Goal: Task Accomplishment & Management: Manage account settings

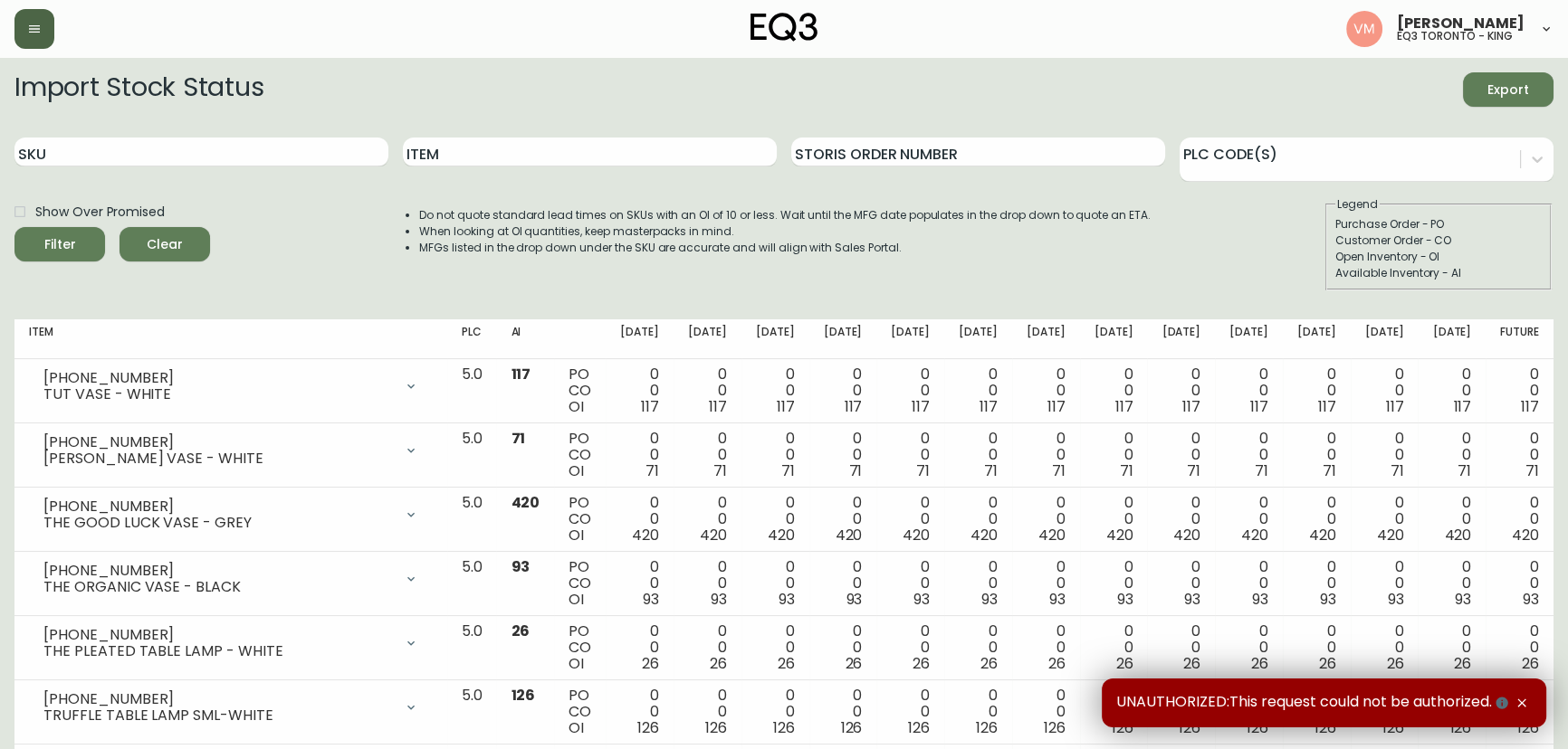
click at [25, 27] on button "button" at bounding box center [34, 28] width 40 height 40
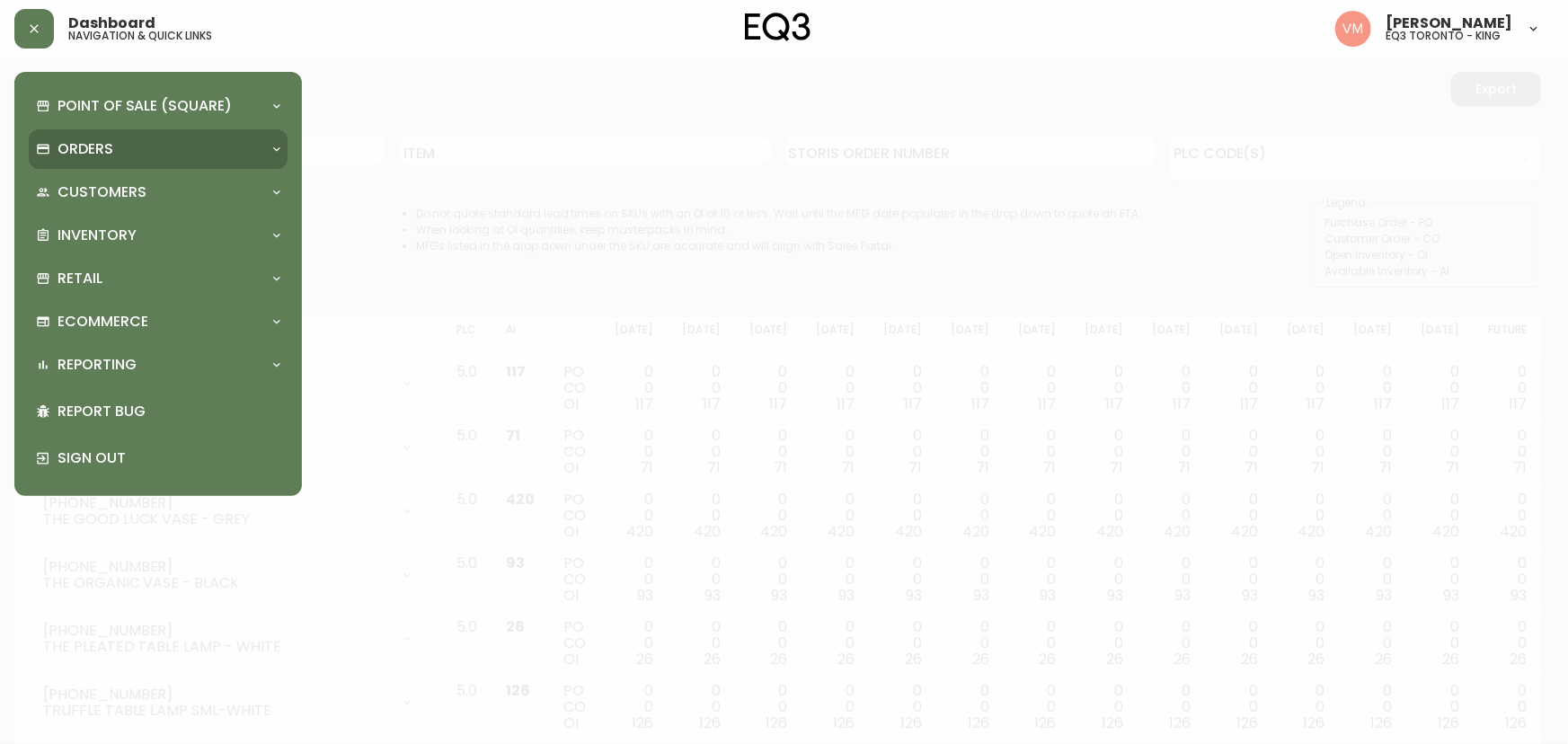
click at [109, 137] on div "Orders" at bounding box center [158, 148] width 258 height 39
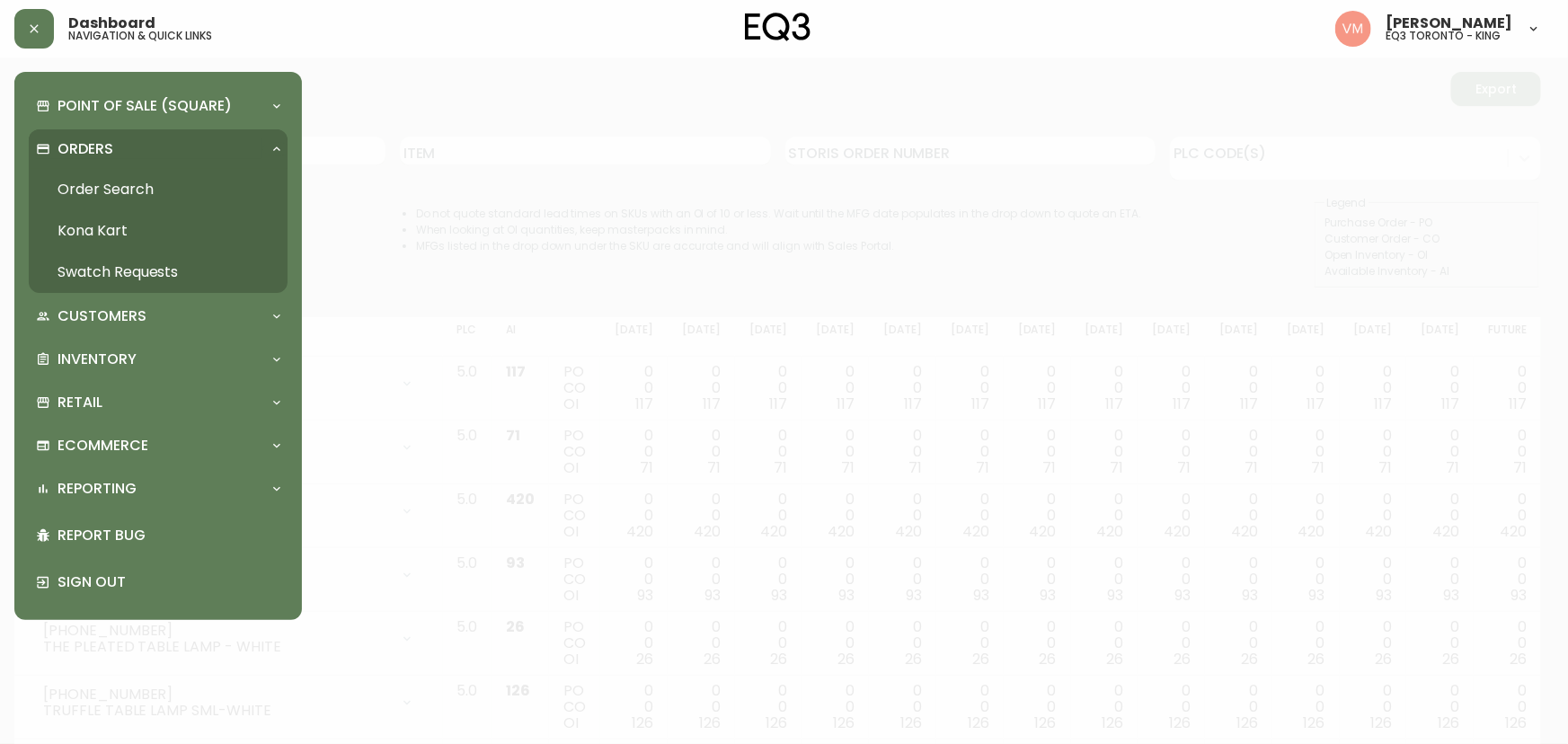
click at [130, 181] on link "Order Search" at bounding box center [158, 189] width 258 height 41
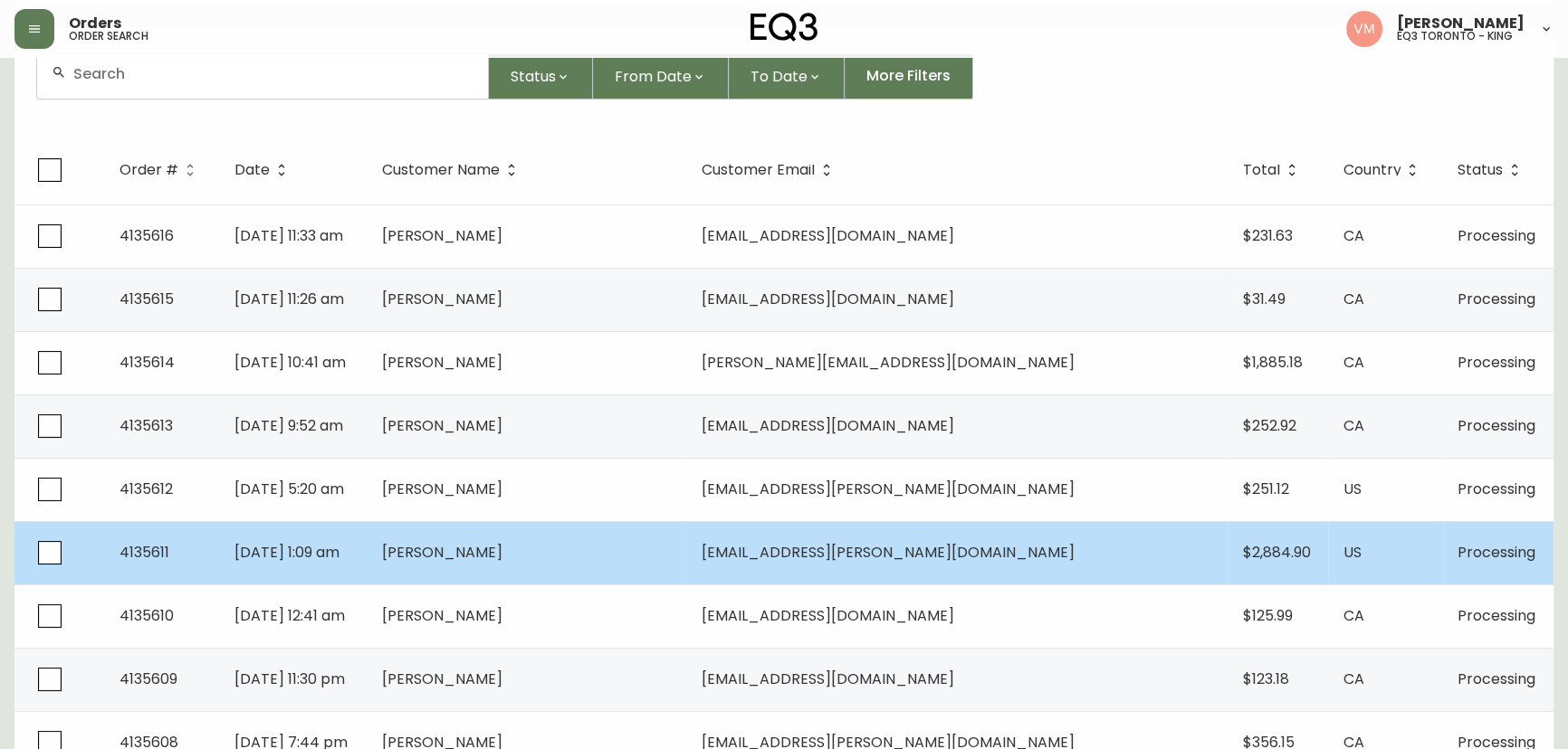
scroll to position [246, 0]
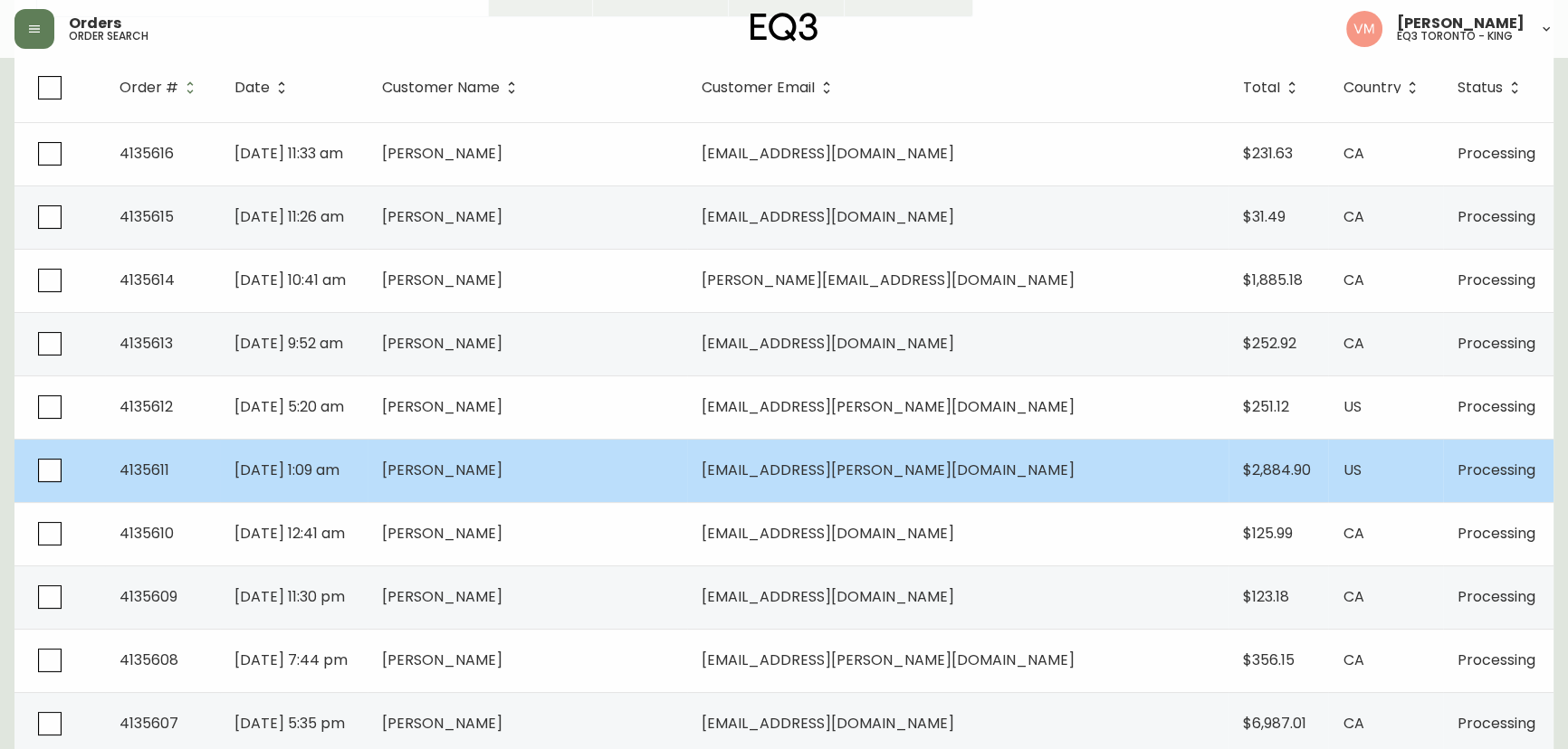
click at [687, 468] on td "[PERSON_NAME]" at bounding box center [527, 470] width 319 height 64
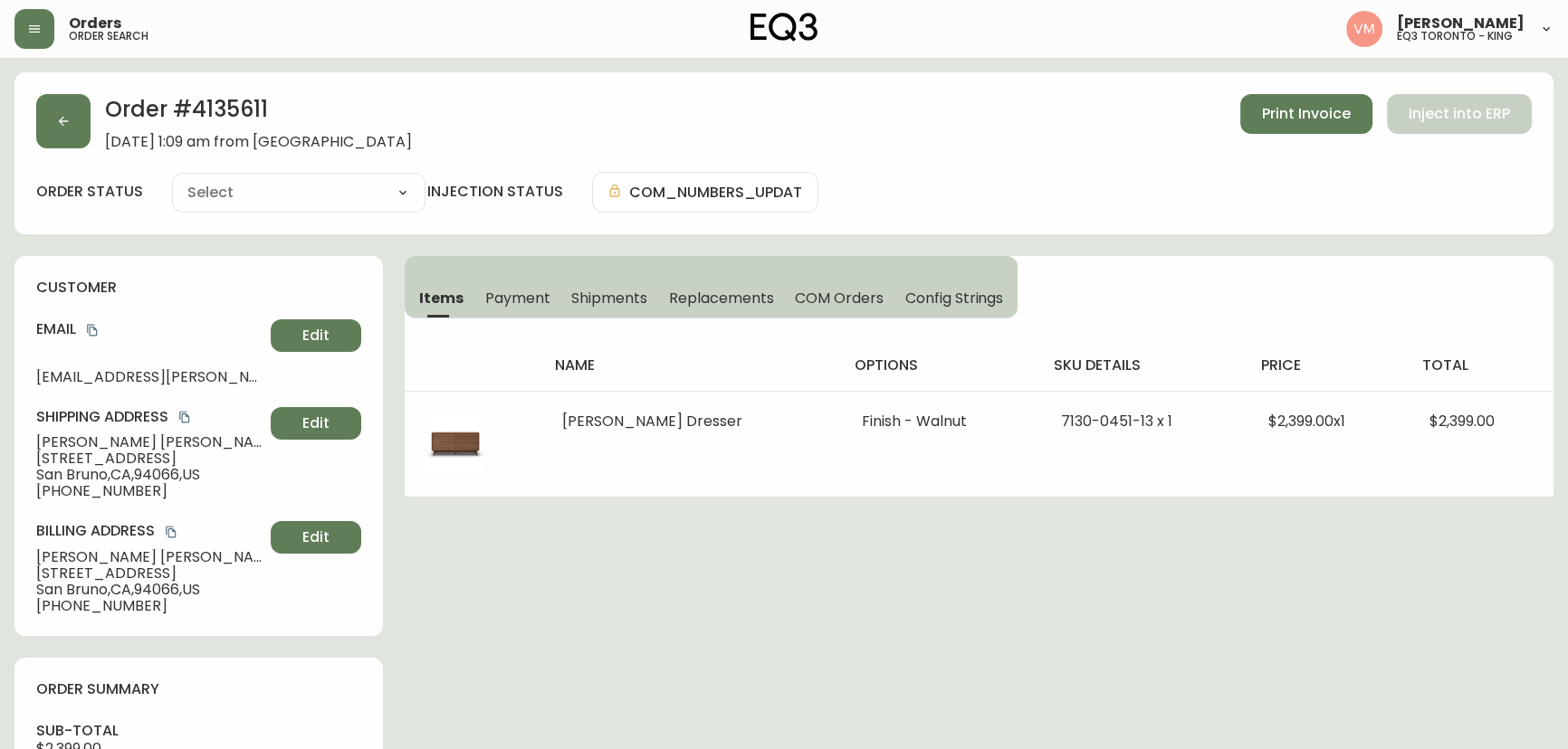
type input "Processing"
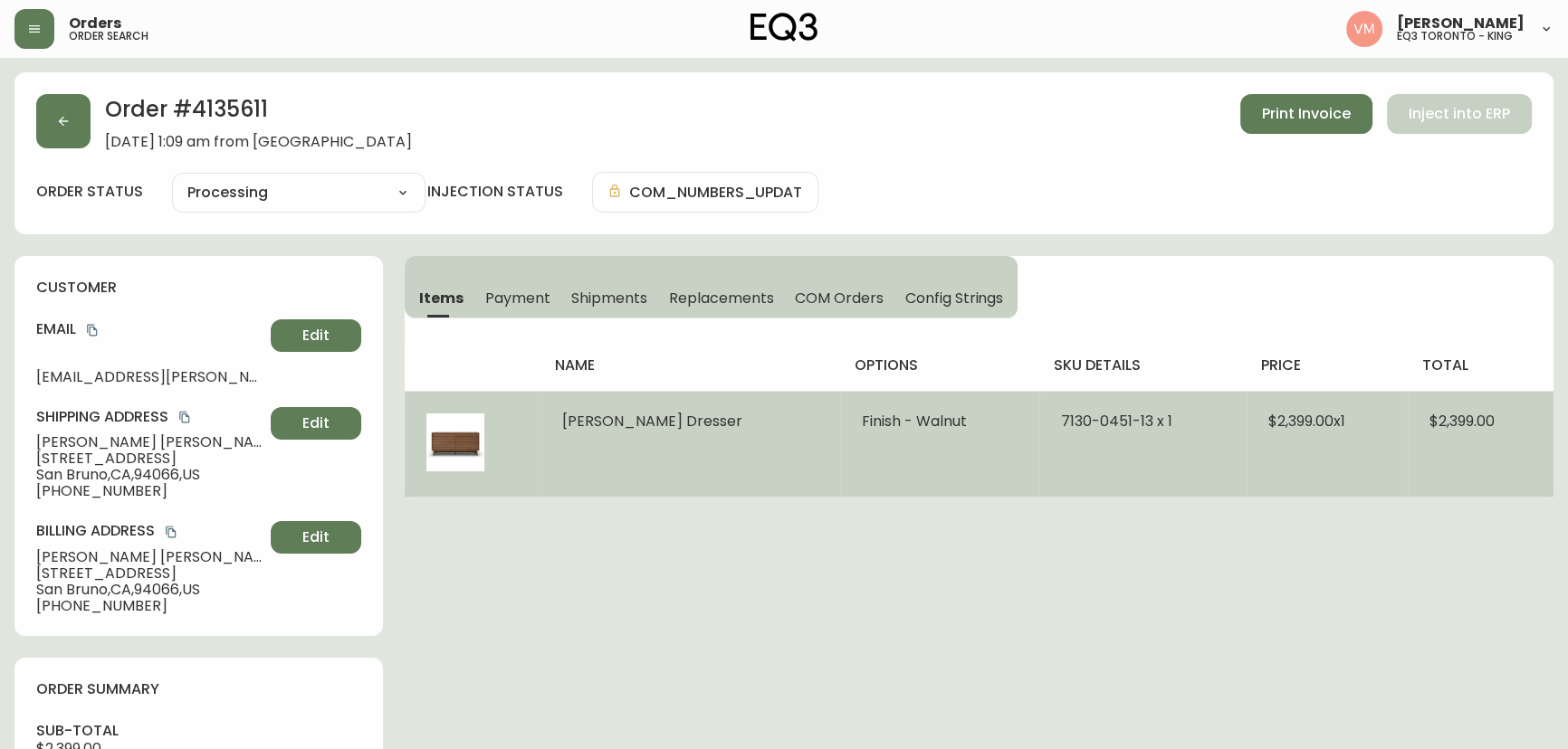
select select "PROCESSING"
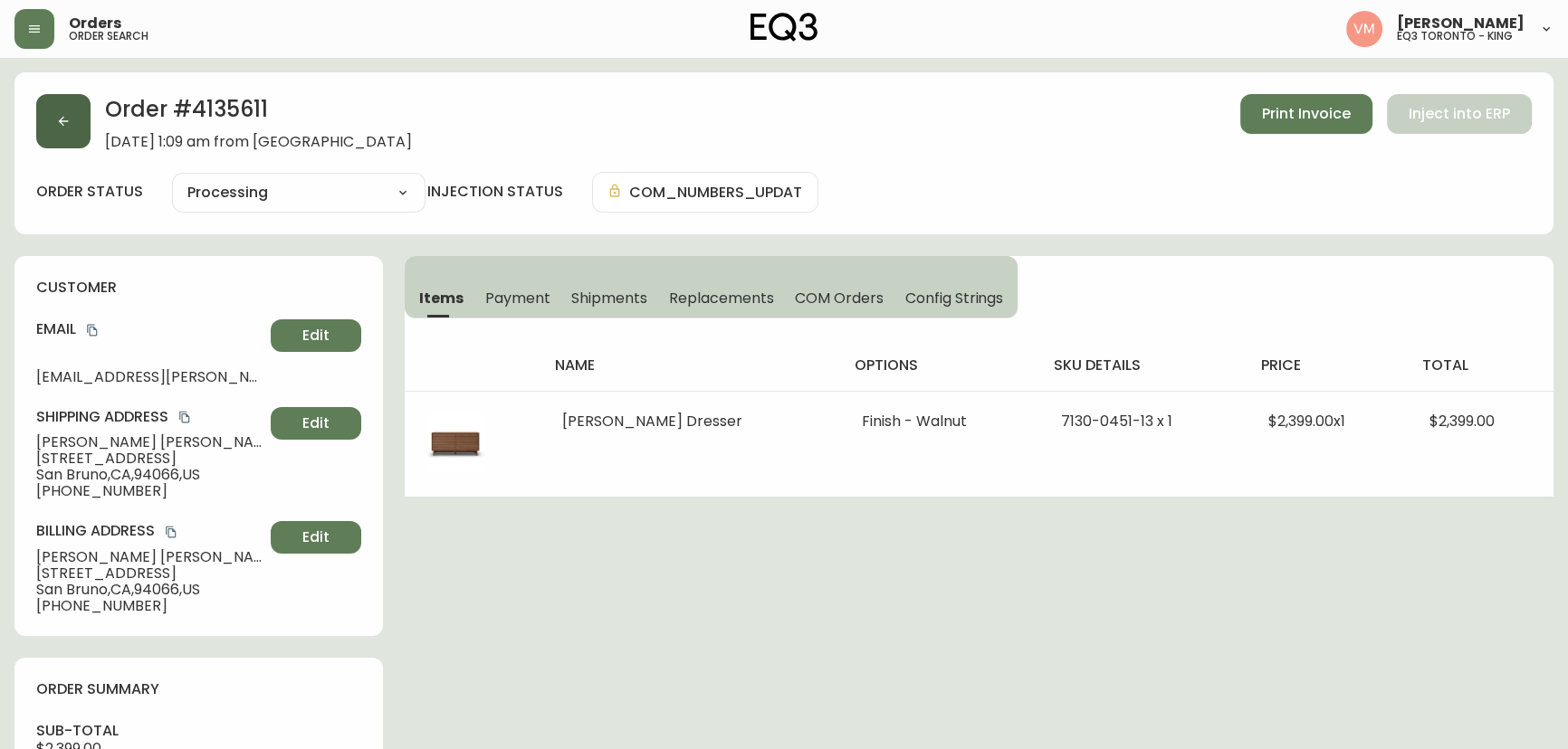
click at [66, 120] on icon "button" at bounding box center [64, 121] width 10 height 10
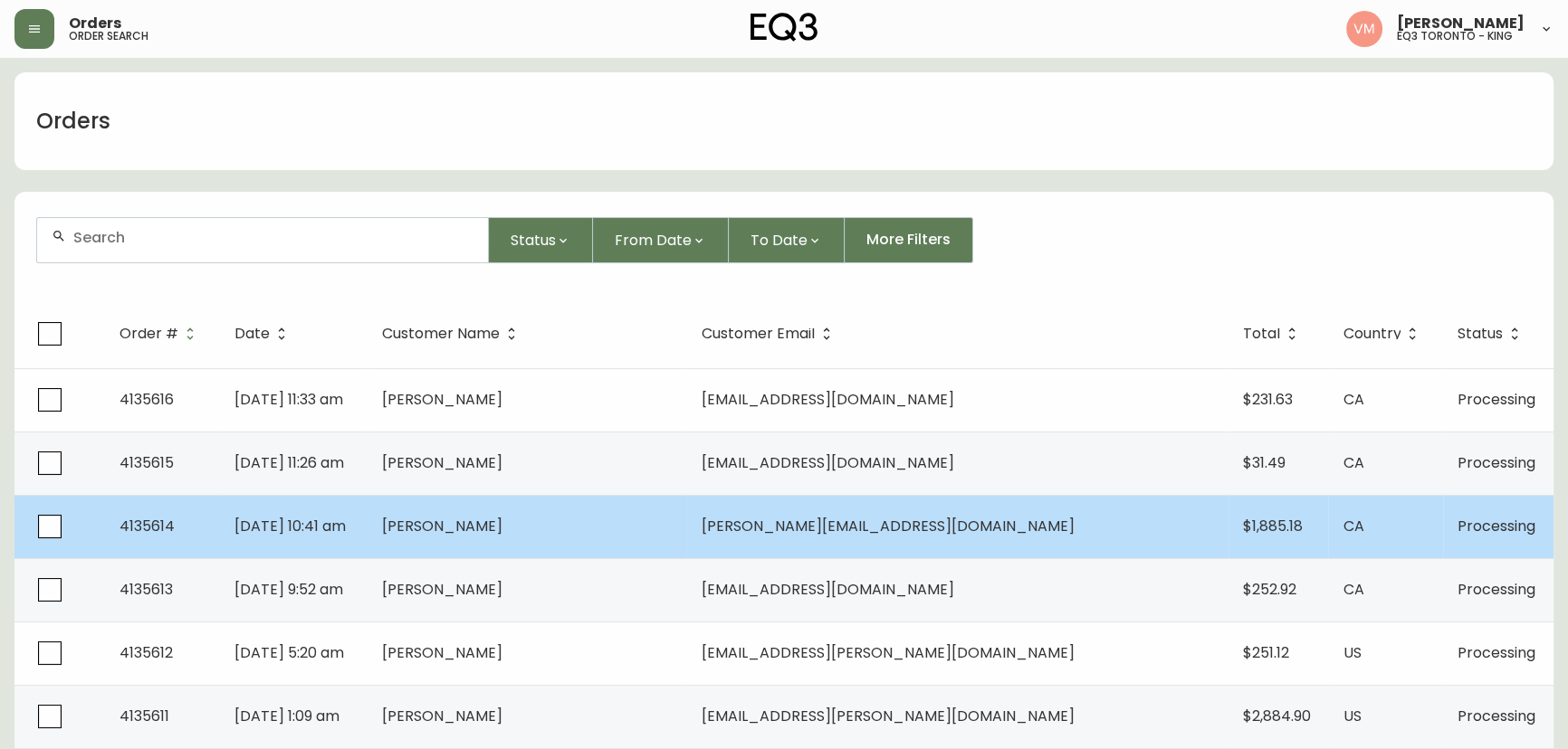
click at [658, 504] on td "[PERSON_NAME]" at bounding box center [527, 526] width 319 height 64
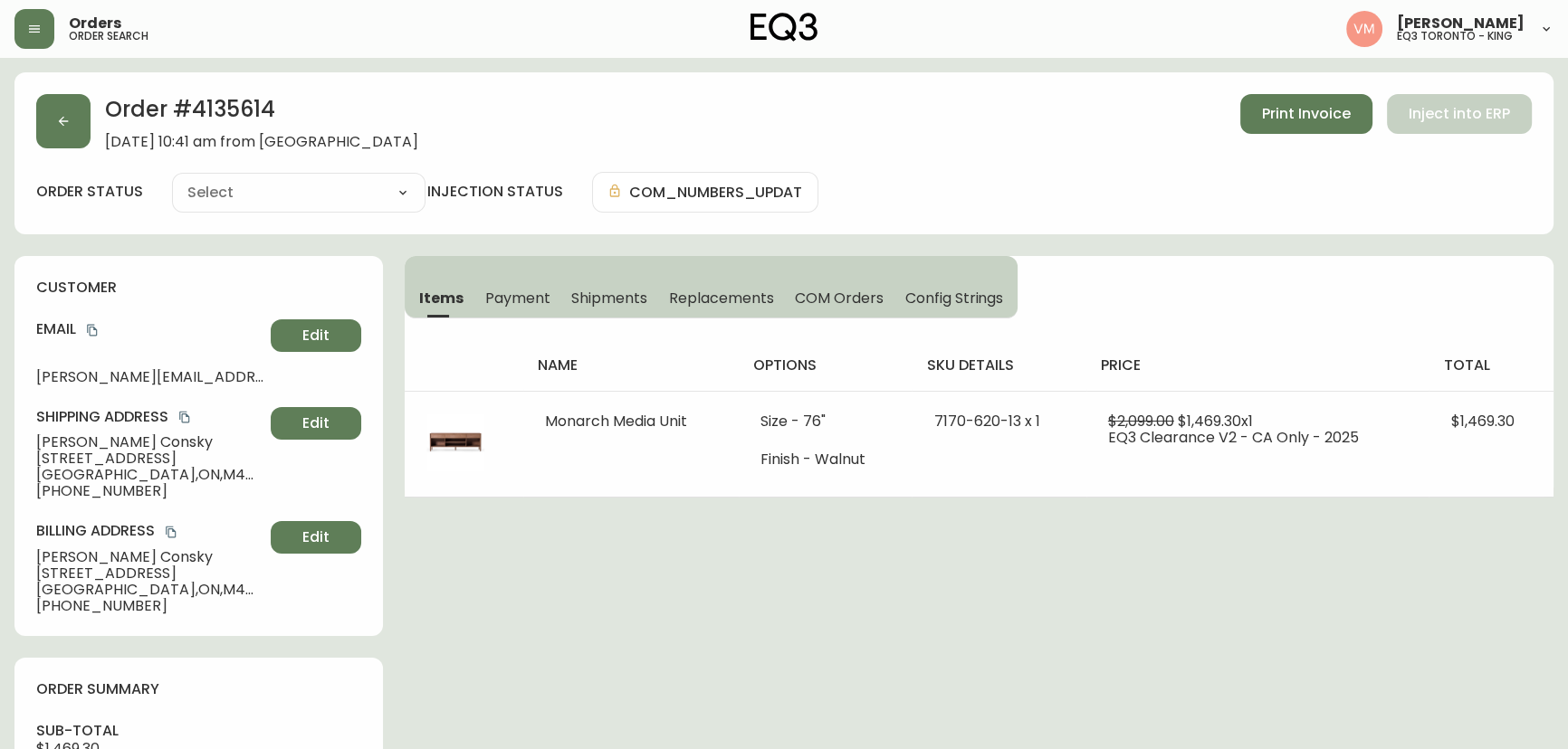
type input "Processing"
select select "PROCESSING"
click at [60, 129] on button "button" at bounding box center [64, 121] width 54 height 54
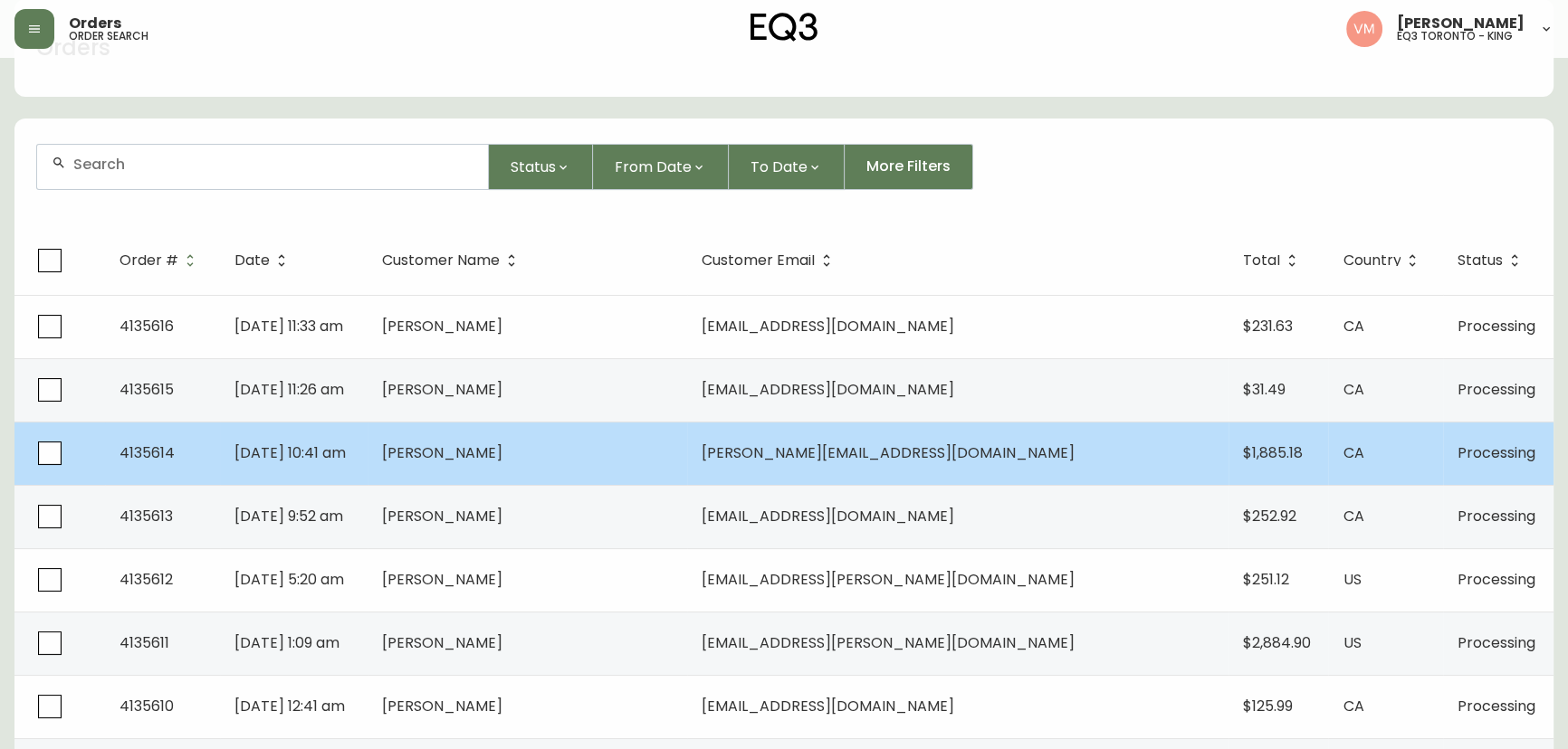
scroll to position [164, 0]
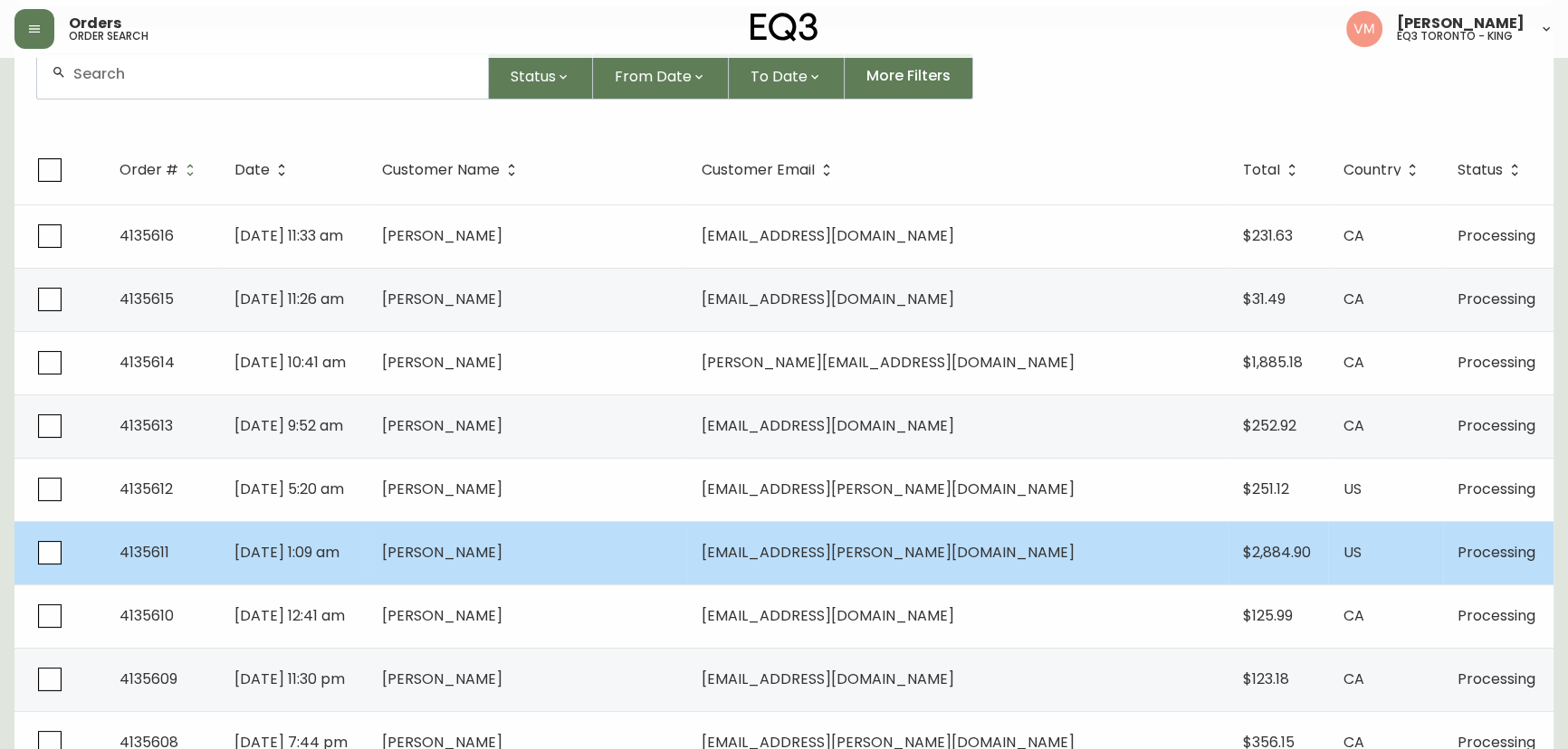
click at [661, 548] on td "[PERSON_NAME]" at bounding box center [527, 553] width 319 height 64
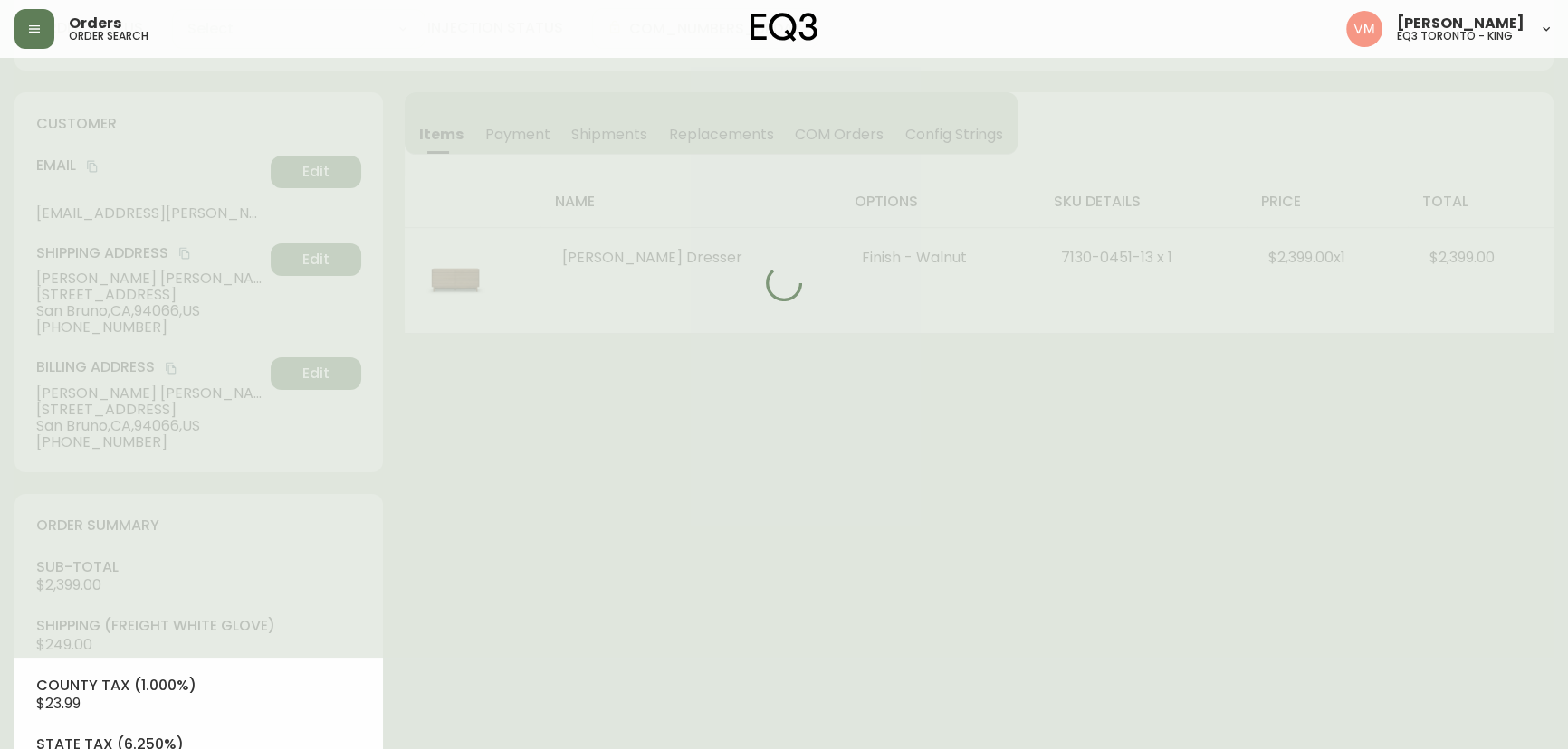
type input "Processing"
select select "PROCESSING"
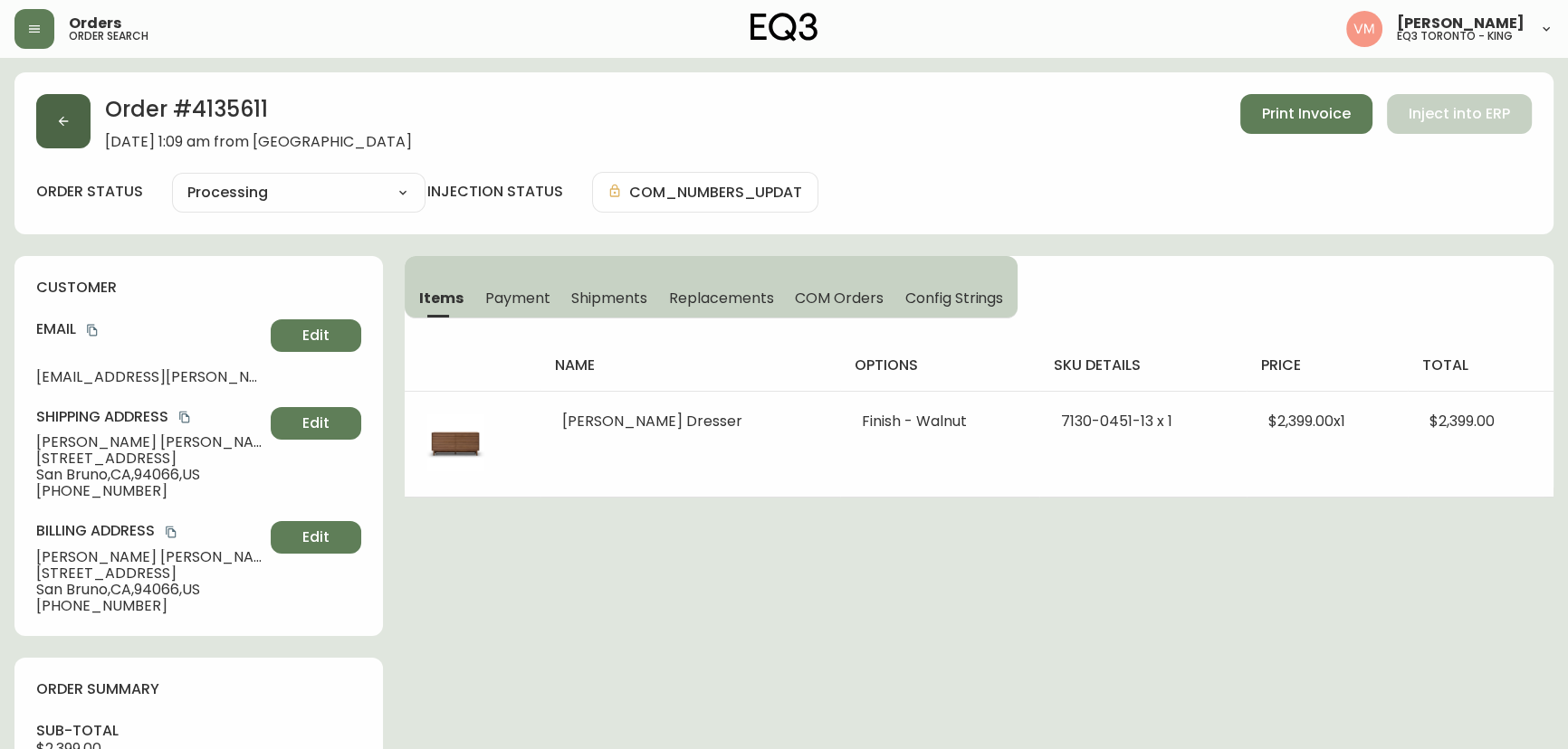
click at [66, 116] on icon "button" at bounding box center [63, 120] width 14 height 14
